Goal: Transaction & Acquisition: Purchase product/service

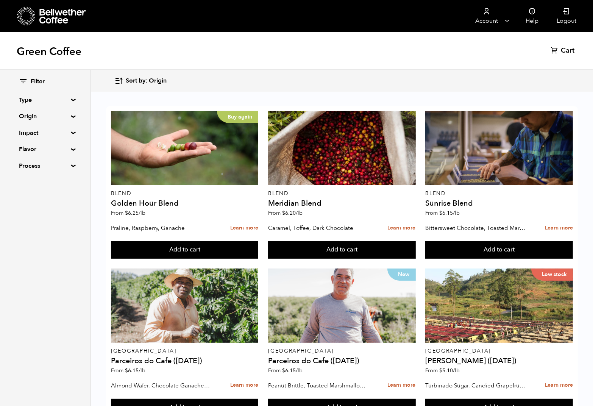
scroll to position [420, 0]
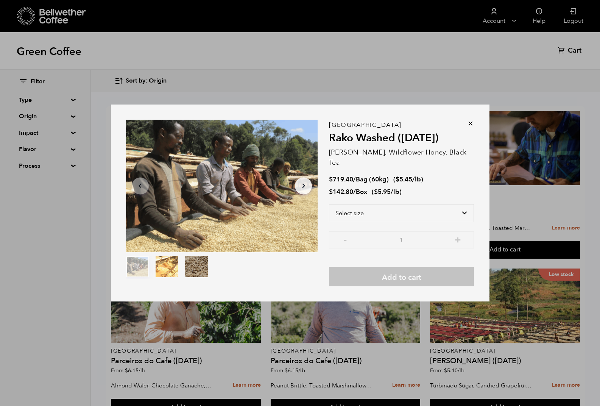
click at [472, 126] on icon at bounding box center [471, 124] width 8 height 8
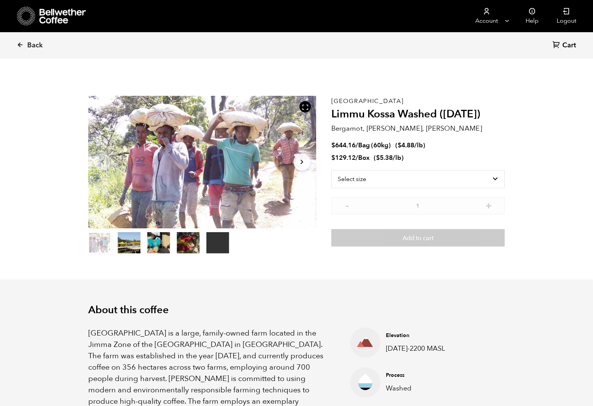
scroll to position [329, 403]
click at [435, 176] on select "Select size Bag (60kg) (132 lbs) Box (24 lbs)" at bounding box center [417, 179] width 173 height 18
select select "box"
click at [331, 170] on select "Select size Bag (60kg) (132 lbs) Box (24 lbs)" at bounding box center [417, 179] width 173 height 18
